Goal: Navigation & Orientation: Find specific page/section

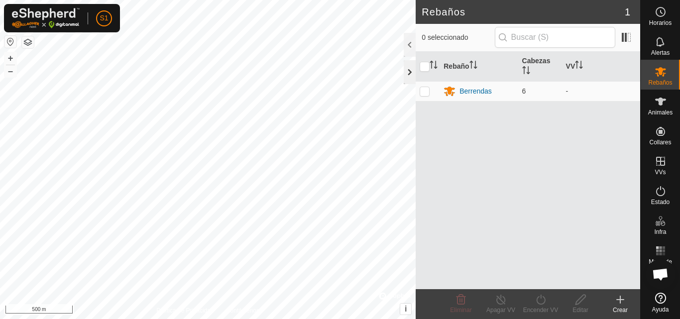
click at [410, 76] on div at bounding box center [409, 72] width 12 height 24
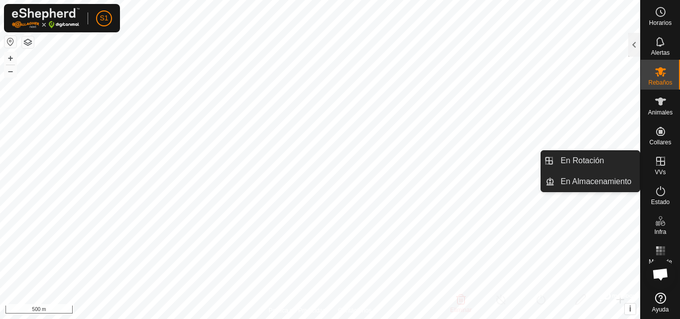
click at [658, 165] on icon at bounding box center [660, 161] width 9 height 9
click at [660, 166] on icon at bounding box center [660, 161] width 12 height 12
click at [594, 166] on link "En Rotación" at bounding box center [596, 161] width 85 height 20
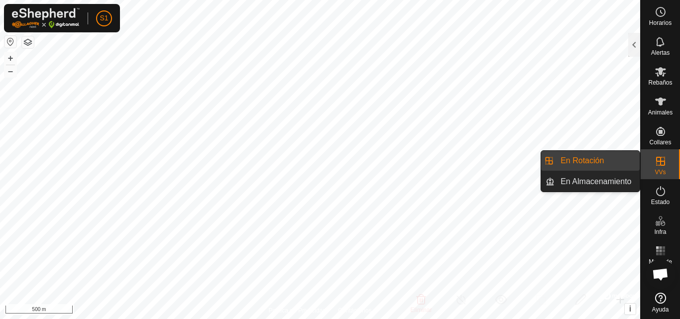
click at [594, 166] on link "En Rotación" at bounding box center [596, 161] width 85 height 20
click at [596, 179] on link "En Almacenamiento" at bounding box center [596, 182] width 85 height 20
click at [587, 162] on link "En Rotación" at bounding box center [596, 161] width 85 height 20
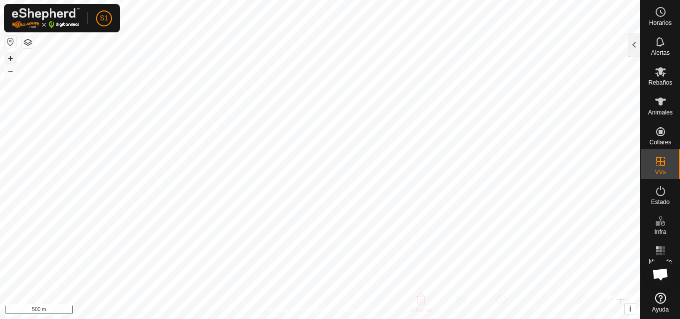
click at [12, 58] on button "+" at bounding box center [10, 58] width 12 height 12
click at [191, 318] on html "S1 Horarios Alertas Rebaños Animales Collares VVs Estado Infra Mapa de Calor Ay…" at bounding box center [340, 159] width 680 height 319
click at [11, 73] on button "–" at bounding box center [10, 71] width 12 height 12
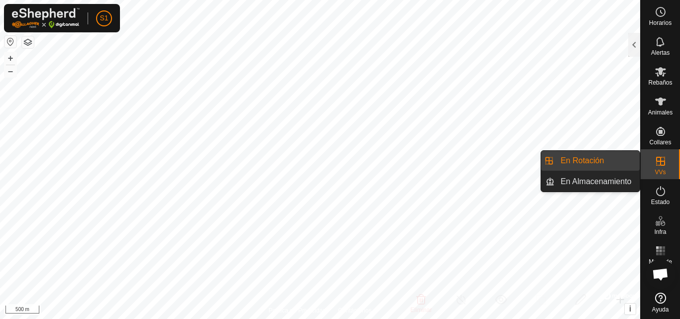
click at [664, 167] on icon at bounding box center [660, 161] width 12 height 12
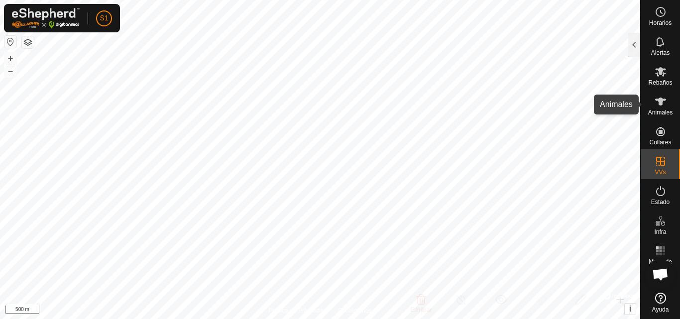
click at [664, 103] on icon at bounding box center [660, 102] width 12 height 12
click at [658, 108] on es-animals-svg-icon at bounding box center [660, 102] width 18 height 16
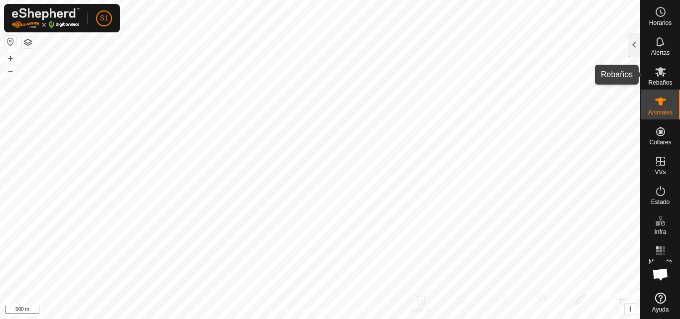
click at [657, 76] on icon at bounding box center [660, 71] width 11 height 9
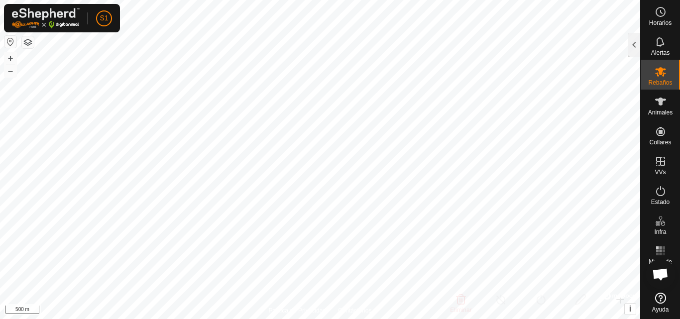
click at [657, 76] on icon at bounding box center [660, 71] width 11 height 9
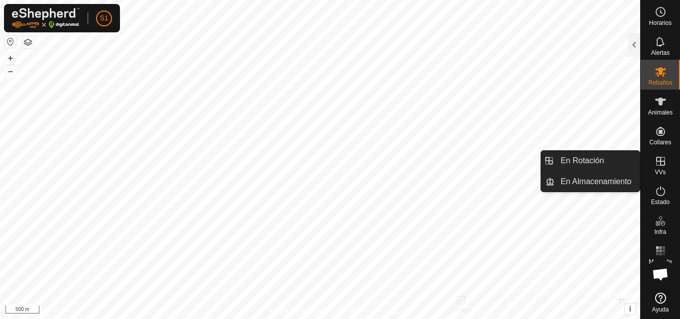
click at [658, 161] on icon at bounding box center [660, 161] width 9 height 9
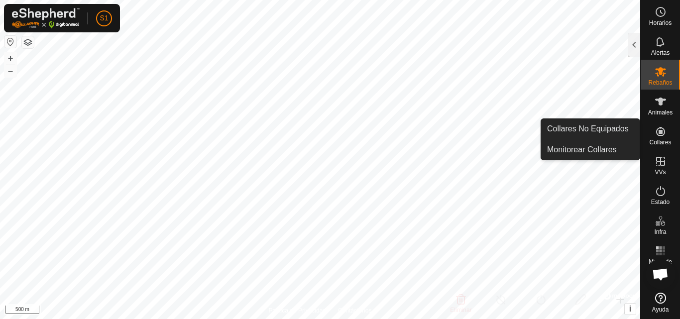
click at [661, 134] on icon at bounding box center [660, 131] width 12 height 12
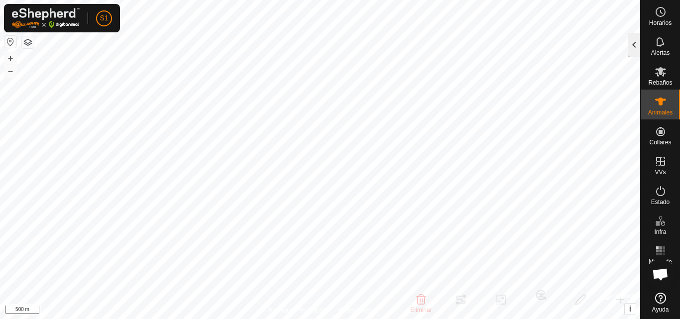
click at [634, 46] on div at bounding box center [634, 45] width 12 height 24
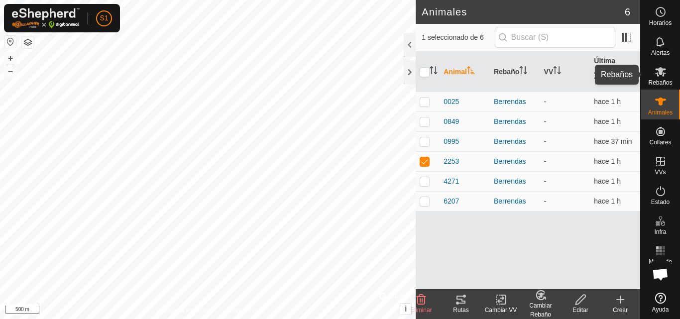
click at [660, 77] on icon at bounding box center [660, 72] width 12 height 12
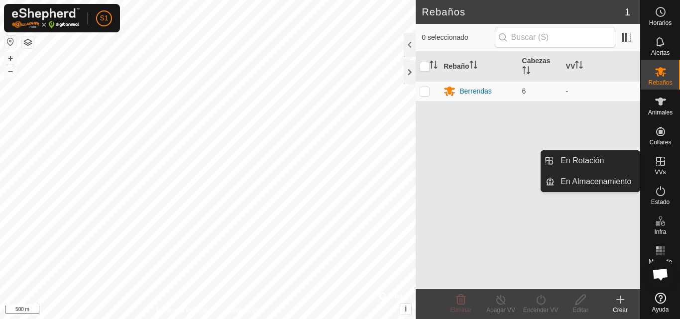
click at [660, 167] on icon at bounding box center [660, 161] width 12 height 12
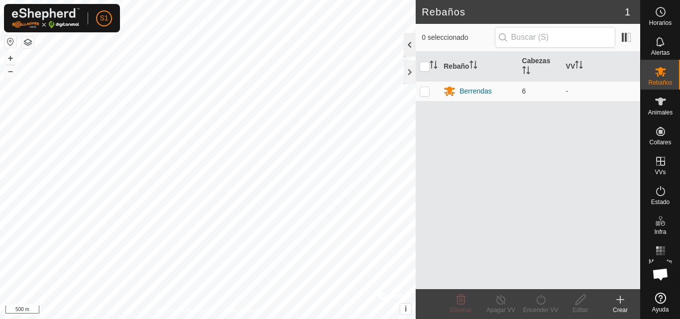
click at [408, 49] on div at bounding box center [409, 45] width 12 height 24
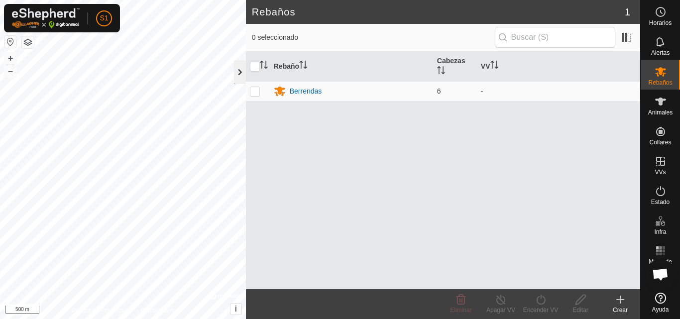
click at [240, 74] on div at bounding box center [240, 72] width 12 height 24
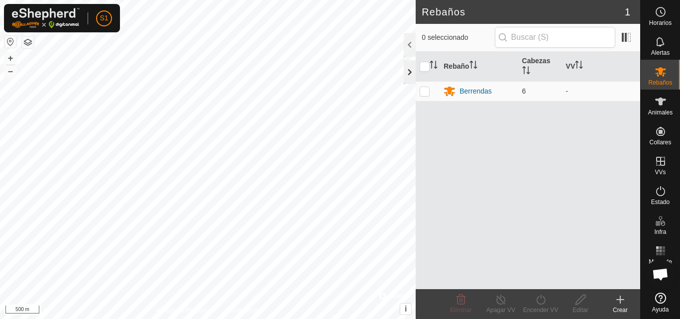
click at [412, 71] on div at bounding box center [409, 72] width 12 height 24
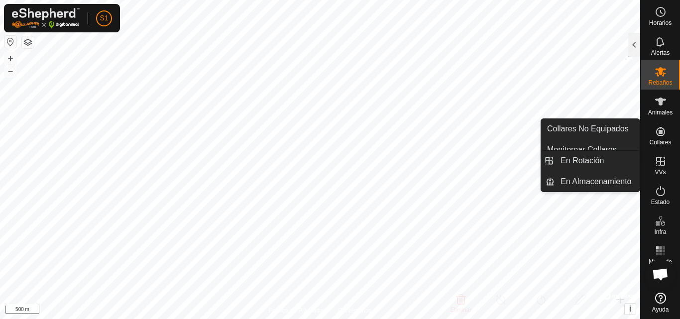
click at [661, 165] on icon at bounding box center [660, 161] width 9 height 9
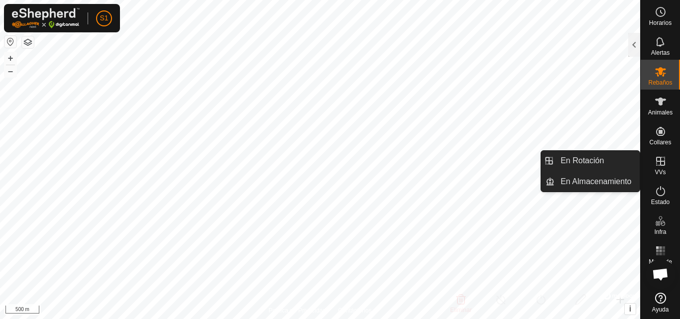
click at [661, 165] on icon at bounding box center [660, 161] width 9 height 9
click at [589, 162] on link "En Rotación" at bounding box center [596, 161] width 85 height 20
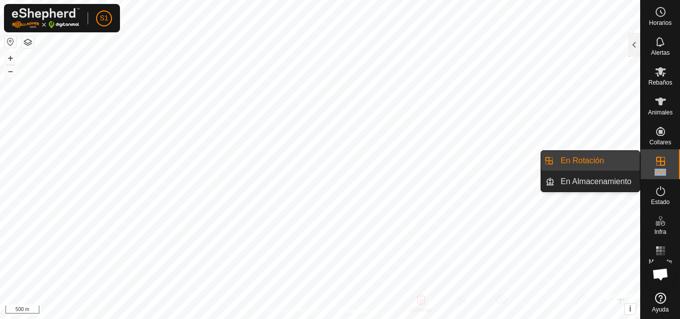
click at [595, 160] on link "En Rotación" at bounding box center [596, 161] width 85 height 20
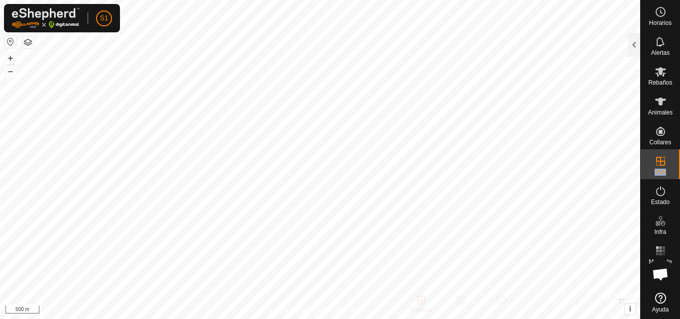
click at [640, 318] on p-menu "En Rotación En Almacenamiento" at bounding box center [640, 319] width 0 height 0
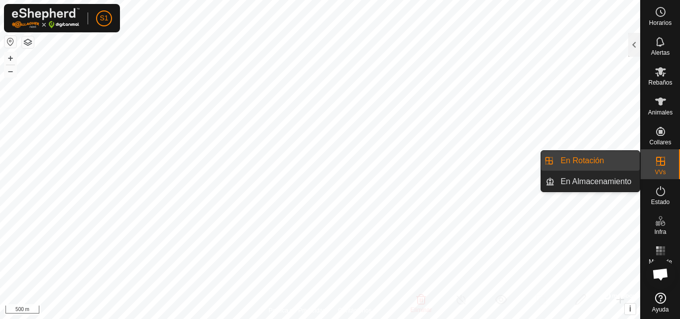
click at [550, 163] on li "En Rotación" at bounding box center [590, 161] width 99 height 20
click at [552, 185] on li "En Almacenamiento" at bounding box center [590, 182] width 99 height 20
click at [575, 179] on link "En Almacenamiento" at bounding box center [596, 182] width 85 height 20
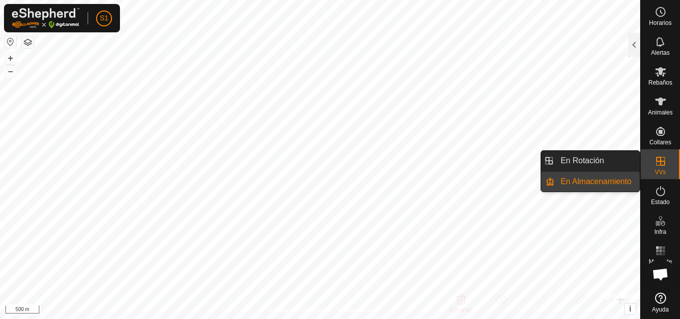
click at [577, 178] on link "En Almacenamiento" at bounding box center [596, 182] width 85 height 20
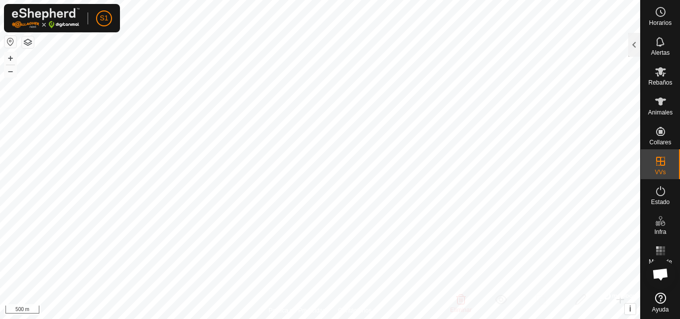
click at [640, 318] on p-menu "En Rotación En Almacenamiento" at bounding box center [640, 319] width 0 height 0
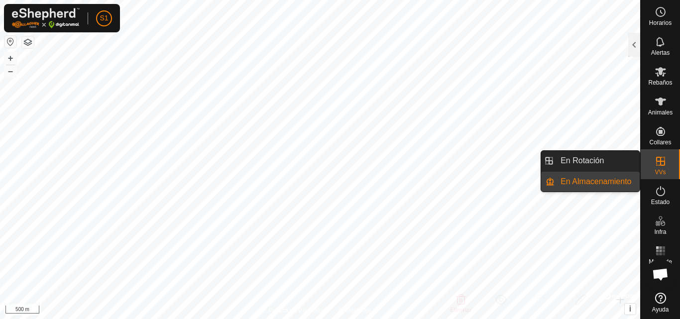
click at [580, 179] on link "En Almacenamiento" at bounding box center [596, 182] width 85 height 20
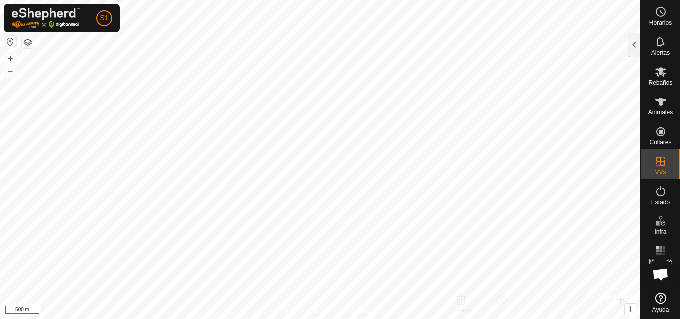
click at [640, 318] on p-menu "En Rotación En Almacenamiento" at bounding box center [640, 319] width 0 height 0
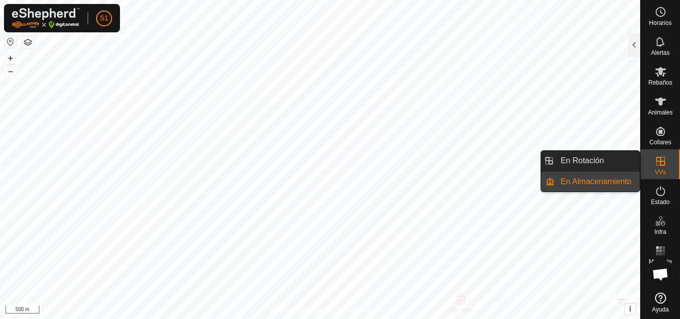
click at [581, 180] on link "En Almacenamiento" at bounding box center [596, 182] width 85 height 20
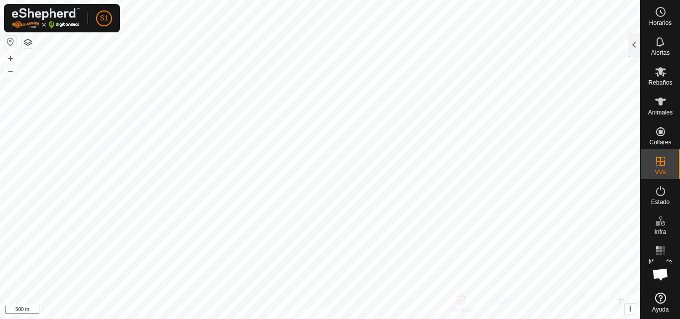
click at [640, 318] on p-menu "En Rotación En Almacenamiento" at bounding box center [640, 319] width 0 height 0
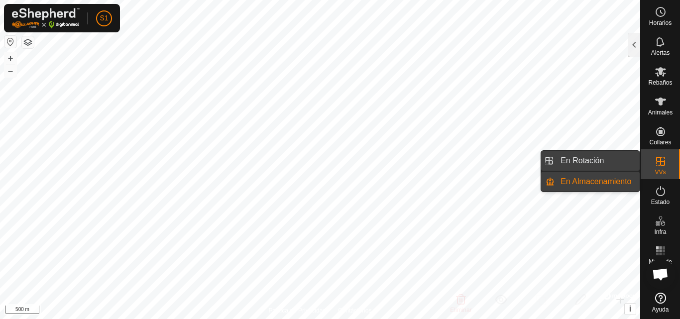
click at [585, 157] on link "En Rotación" at bounding box center [596, 161] width 85 height 20
click at [578, 164] on link "En Rotación" at bounding box center [596, 161] width 85 height 20
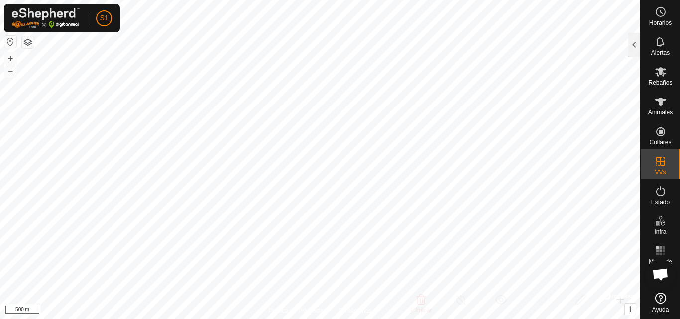
click at [640, 318] on p-menu "En Rotación En Almacenamiento" at bounding box center [640, 319] width 0 height 0
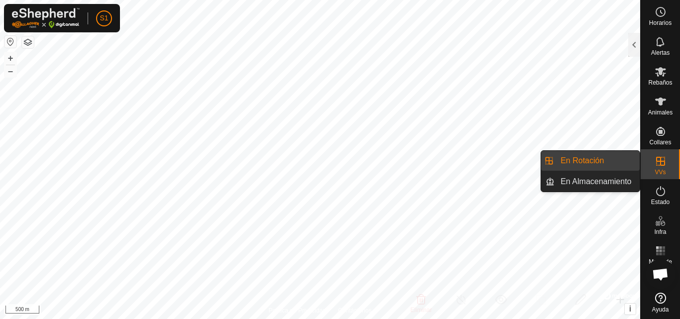
click at [578, 164] on link "En Rotación" at bounding box center [596, 161] width 85 height 20
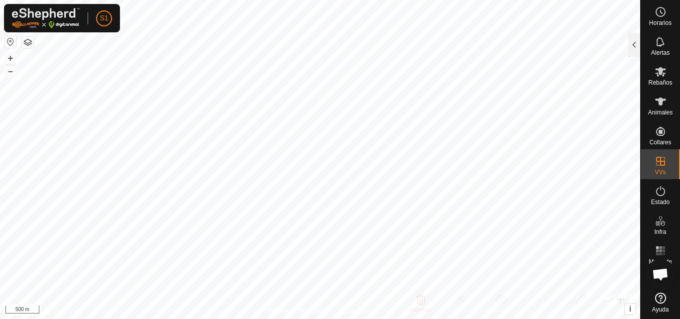
click at [640, 318] on p-menu "En Rotación En Almacenamiento" at bounding box center [640, 319] width 0 height 0
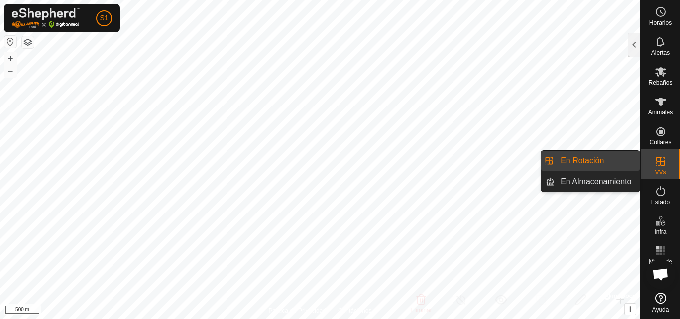
click at [578, 164] on link "En Rotación" at bounding box center [596, 161] width 85 height 20
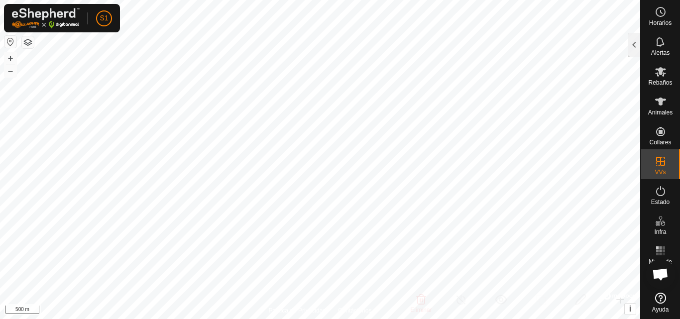
click at [640, 318] on p-menu "En Rotación En Almacenamiento" at bounding box center [640, 319] width 0 height 0
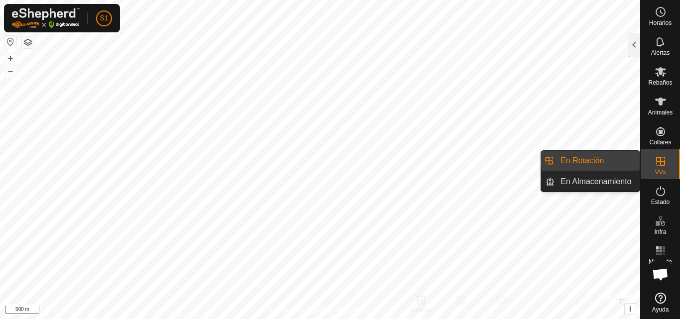
click at [578, 164] on link "En Rotación" at bounding box center [596, 161] width 85 height 20
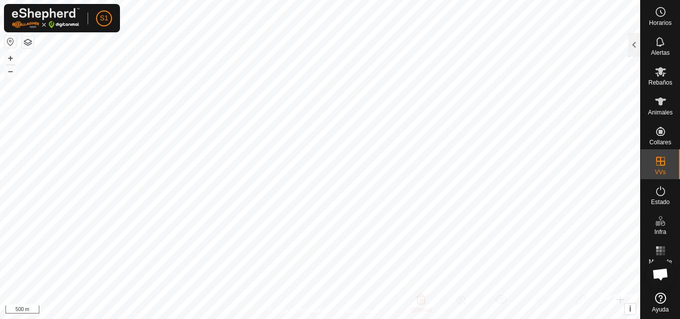
click at [640, 318] on p-menu "En Rotación En Almacenamiento" at bounding box center [640, 319] width 0 height 0
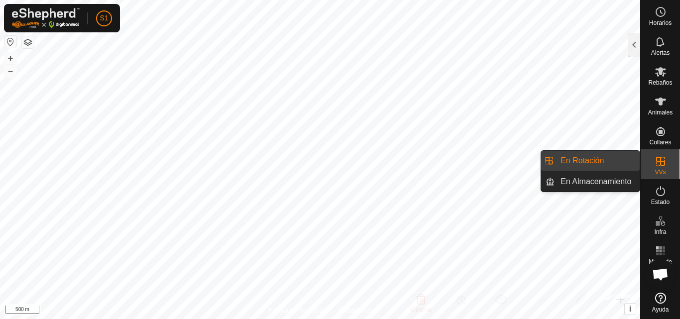
click at [663, 165] on icon at bounding box center [660, 161] width 9 height 9
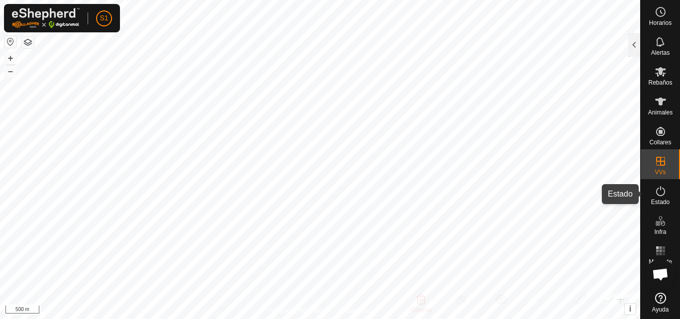
click at [661, 201] on span "Estado" at bounding box center [660, 202] width 18 height 6
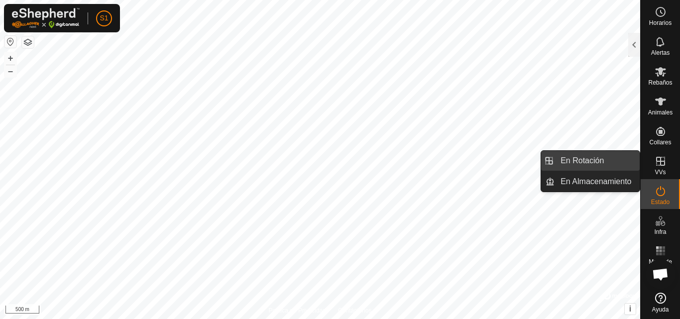
click at [595, 157] on link "En Rotación" at bounding box center [596, 161] width 85 height 20
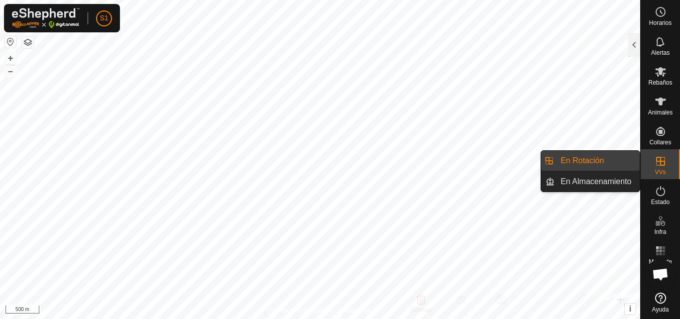
click at [595, 157] on link "En Rotación" at bounding box center [596, 161] width 85 height 20
click at [595, 177] on link "En Almacenamiento" at bounding box center [596, 182] width 85 height 20
click at [593, 166] on link "En Rotación" at bounding box center [596, 161] width 85 height 20
click at [580, 167] on link "En Rotación" at bounding box center [596, 161] width 85 height 20
click at [580, 182] on link "En Almacenamiento" at bounding box center [596, 182] width 85 height 20
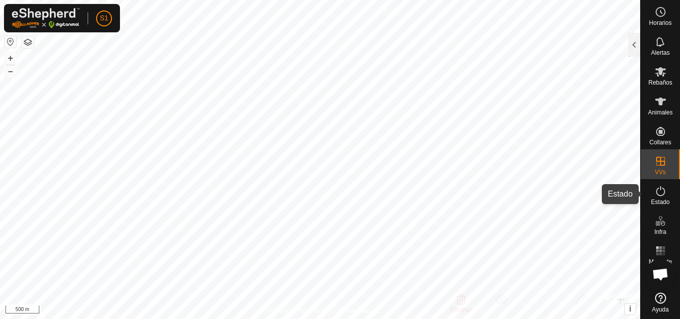
click at [657, 196] on icon at bounding box center [660, 191] width 12 height 12
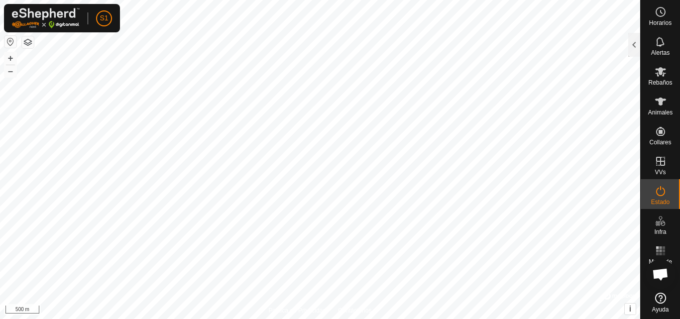
click at [657, 196] on icon at bounding box center [660, 191] width 12 height 12
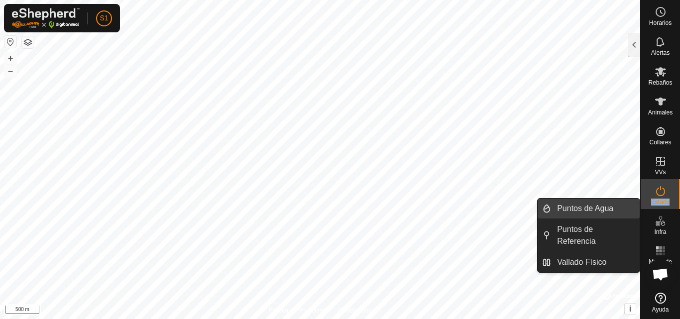
click at [579, 210] on link "Puntos de Agua" at bounding box center [595, 208] width 89 height 20
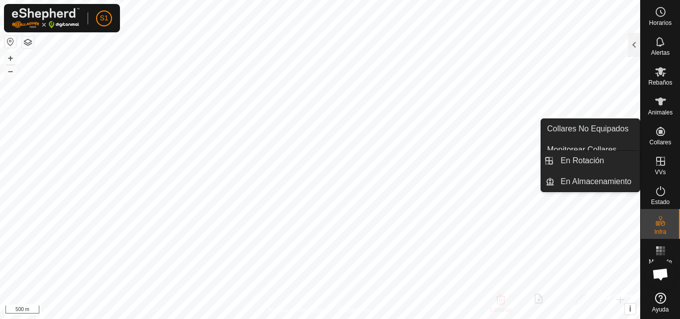
click at [661, 166] on icon at bounding box center [660, 161] width 12 height 12
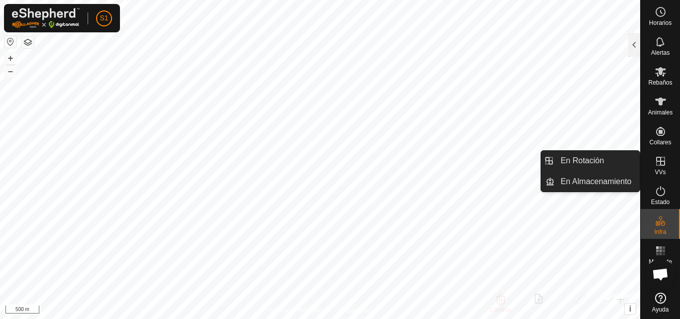
click at [661, 166] on icon at bounding box center [660, 161] width 12 height 12
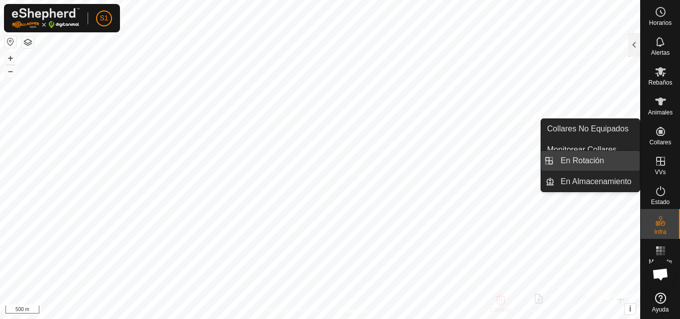
click at [583, 165] on link "En Rotación" at bounding box center [596, 161] width 85 height 20
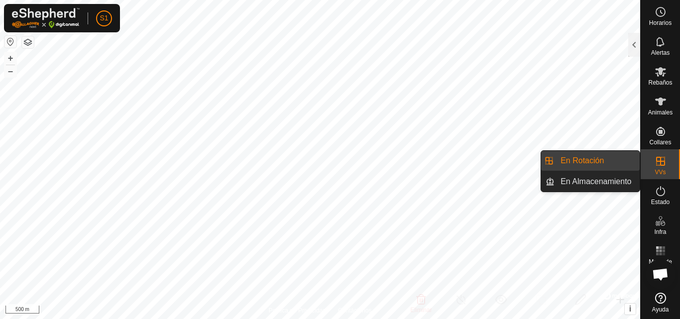
click at [583, 165] on link "En Rotación" at bounding box center [596, 161] width 85 height 20
click at [582, 183] on link "En Almacenamiento" at bounding box center [596, 182] width 85 height 20
click at [579, 170] on link "En Rotación" at bounding box center [596, 161] width 85 height 20
click at [579, 163] on link "En Rotación" at bounding box center [596, 161] width 85 height 20
click at [583, 178] on link "En Almacenamiento" at bounding box center [596, 182] width 85 height 20
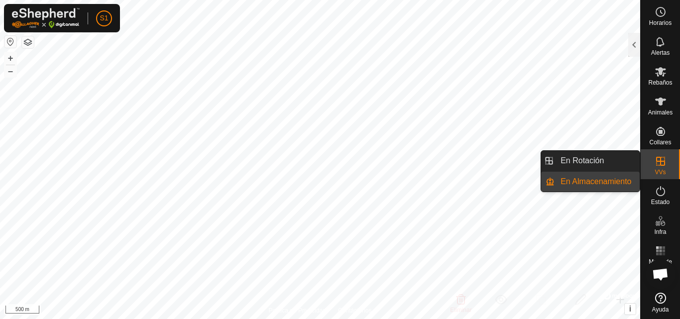
click at [583, 178] on link "En Almacenamiento" at bounding box center [596, 182] width 85 height 20
click at [554, 184] on li "En Almacenamiento" at bounding box center [590, 182] width 99 height 20
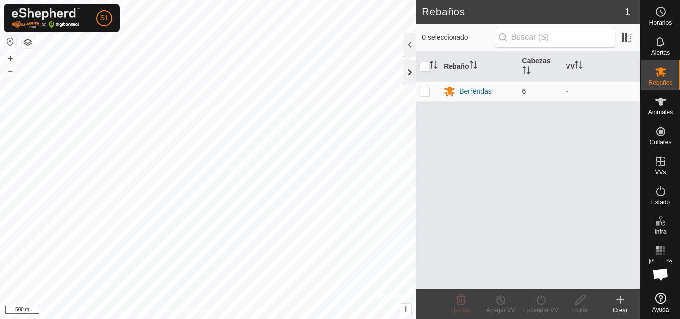
click at [409, 71] on div at bounding box center [409, 72] width 12 height 24
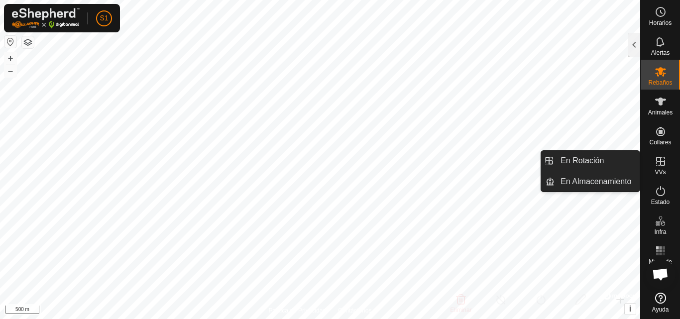
click at [659, 164] on icon at bounding box center [660, 161] width 12 height 12
click at [581, 167] on link "En Rotación" at bounding box center [596, 161] width 85 height 20
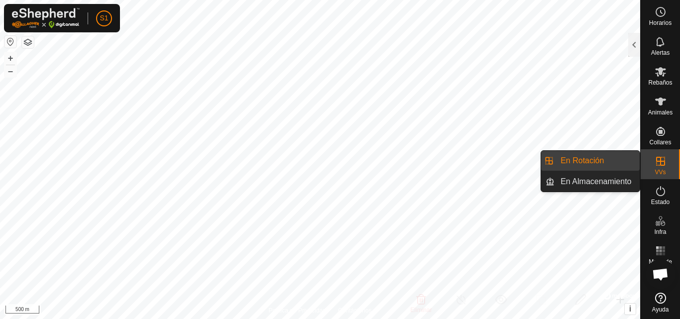
click at [583, 160] on link "En Rotación" at bounding box center [596, 161] width 85 height 20
click at [584, 185] on link "En Almacenamiento" at bounding box center [596, 182] width 85 height 20
click at [590, 163] on link "En Rotación" at bounding box center [596, 161] width 85 height 20
click at [585, 162] on link "En Rotación" at bounding box center [596, 161] width 85 height 20
click at [585, 181] on link "En Almacenamiento" at bounding box center [596, 182] width 85 height 20
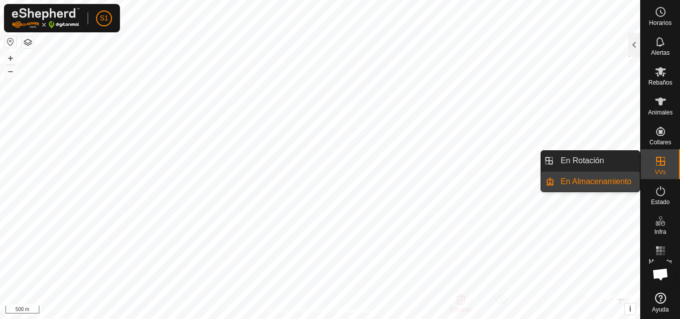
click at [585, 177] on link "En Almacenamiento" at bounding box center [596, 182] width 85 height 20
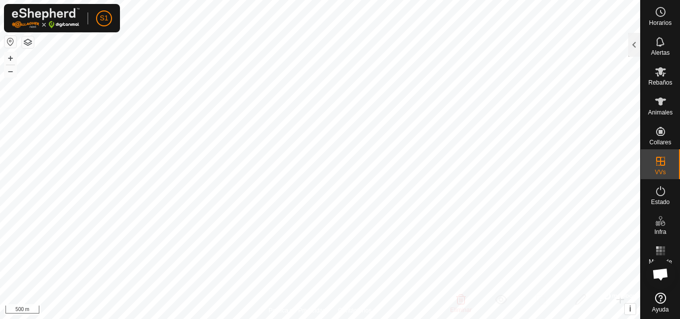
click at [640, 318] on p-menu "En Rotación En Almacenamiento" at bounding box center [640, 319] width 0 height 0
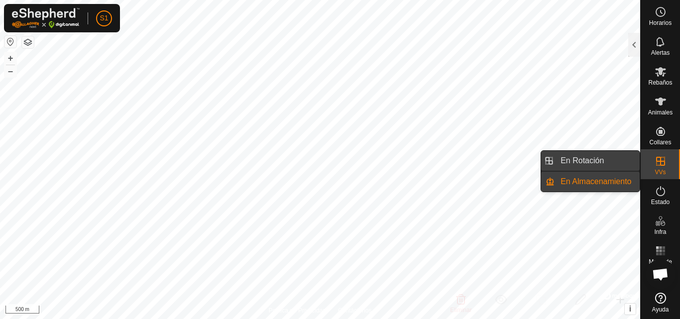
click at [584, 161] on link "En Rotación" at bounding box center [596, 161] width 85 height 20
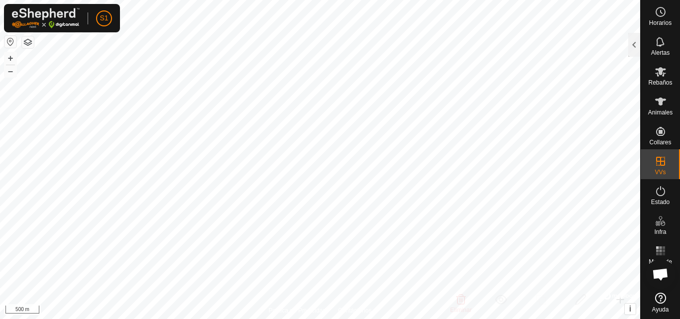
click at [640, 318] on p-menu "En Rotación En Almacenamiento" at bounding box center [640, 319] width 0 height 0
